Goal: Navigation & Orientation: Understand site structure

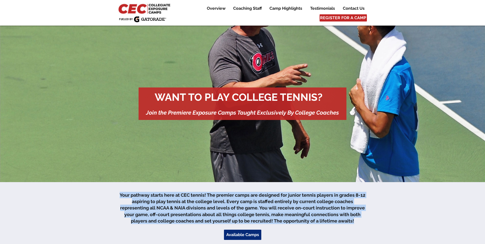
drag, startPoint x: 120, startPoint y: 195, endPoint x: 346, endPoint y: 222, distance: 227.4
click at [346, 222] on p "Your pathway starts here at CEC tennis! The premier camps are designed for juni…" at bounding box center [243, 208] width 250 height 32
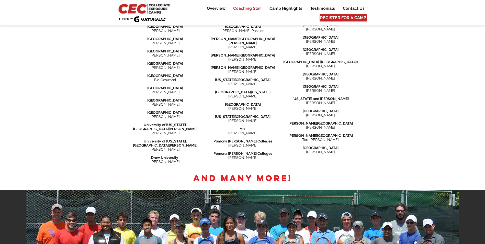
scroll to position [742, 0]
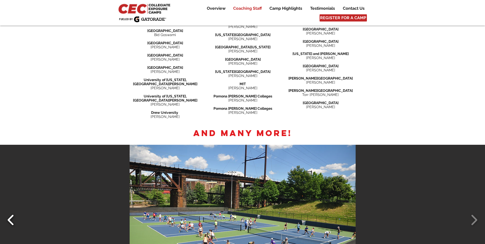
click at [14, 211] on button "Slide show gallery" at bounding box center [11, 220] width 12 height 18
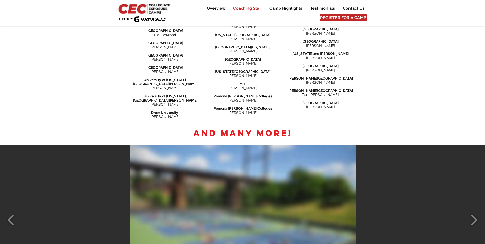
click at [135, 210] on div "DSC_0766 DSC_0325 edited" at bounding box center [242, 220] width 485 height 150
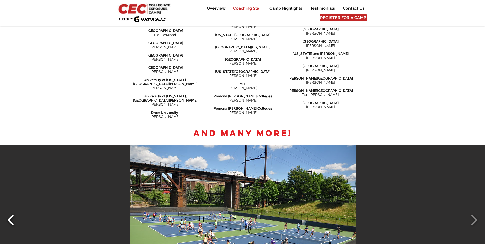
click at [10, 211] on button "Slide show gallery" at bounding box center [11, 220] width 12 height 18
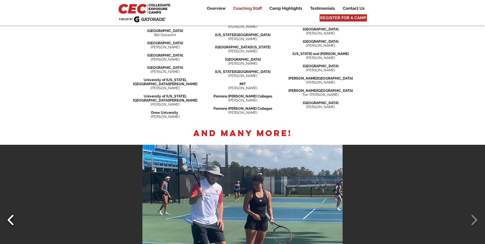
click at [11, 211] on button "Slide show gallery" at bounding box center [11, 220] width 12 height 18
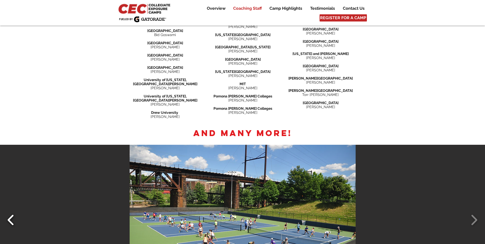
click at [11, 211] on button "Slide show gallery" at bounding box center [11, 220] width 12 height 18
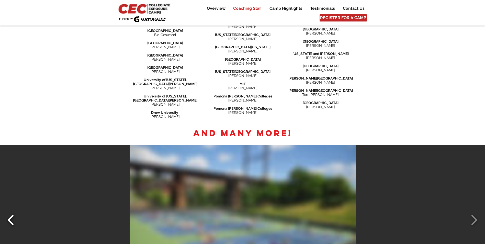
click at [11, 211] on button "Slide show gallery" at bounding box center [11, 220] width 12 height 18
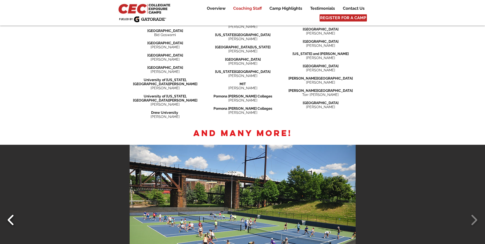
click at [11, 211] on button "Slide show gallery" at bounding box center [11, 220] width 12 height 18
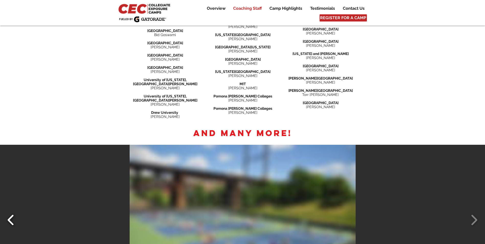
click at [11, 211] on button "Slide show gallery" at bounding box center [11, 220] width 12 height 18
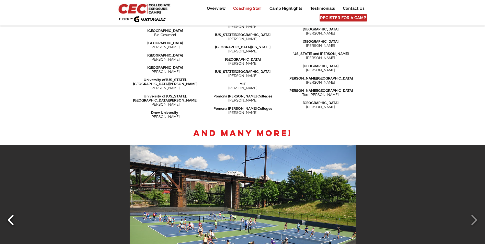
click at [12, 211] on button "Slide show gallery" at bounding box center [11, 220] width 12 height 18
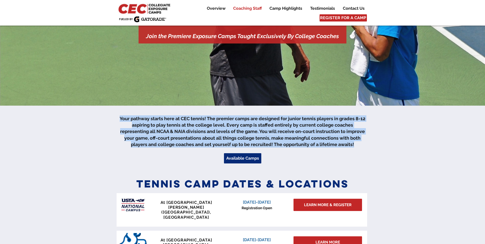
scroll to position [0, 0]
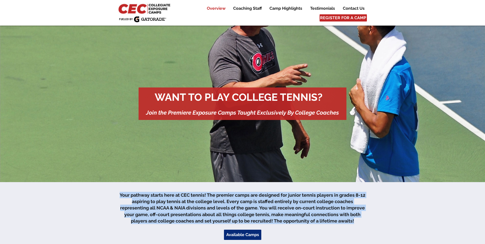
click at [223, 10] on p "Overview" at bounding box center [216, 8] width 24 height 6
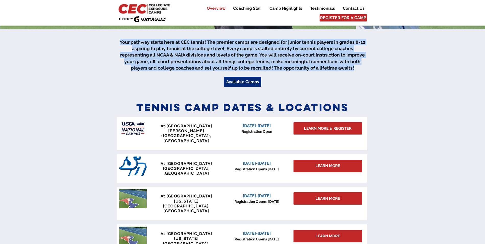
scroll to position [157, 0]
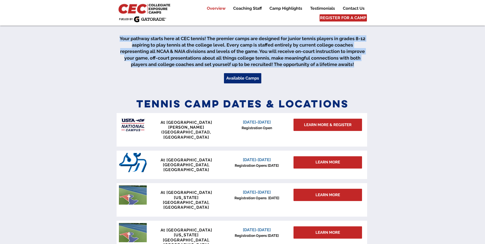
click at [169, 58] on span "Your pathway starts here at CEC tennis! The premier camps are designed for juni…" at bounding box center [243, 51] width 246 height 31
